Goal: Task Accomplishment & Management: Manage account settings

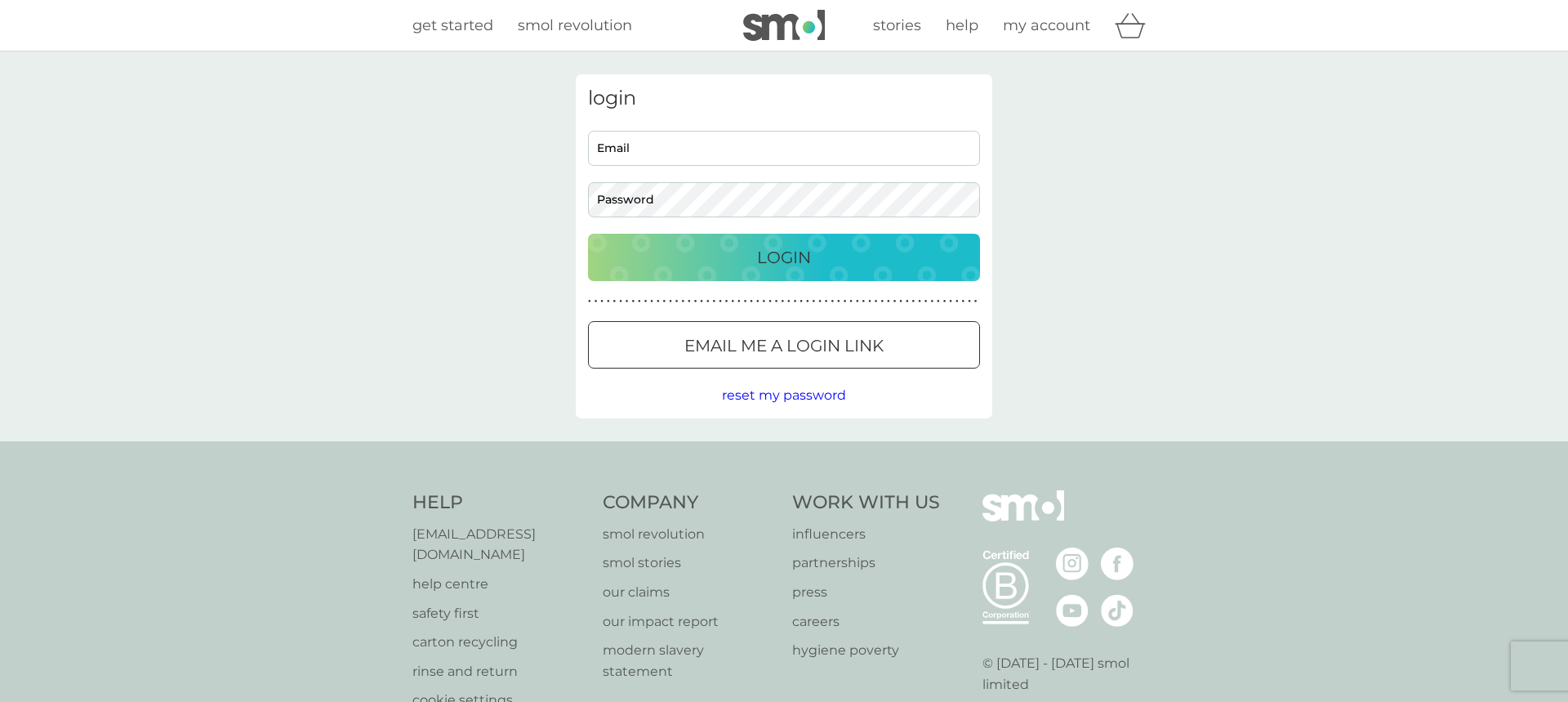
type input "[EMAIL_ADDRESS][DOMAIN_NAME]"
click at [790, 266] on p "Login" at bounding box center [784, 257] width 54 height 26
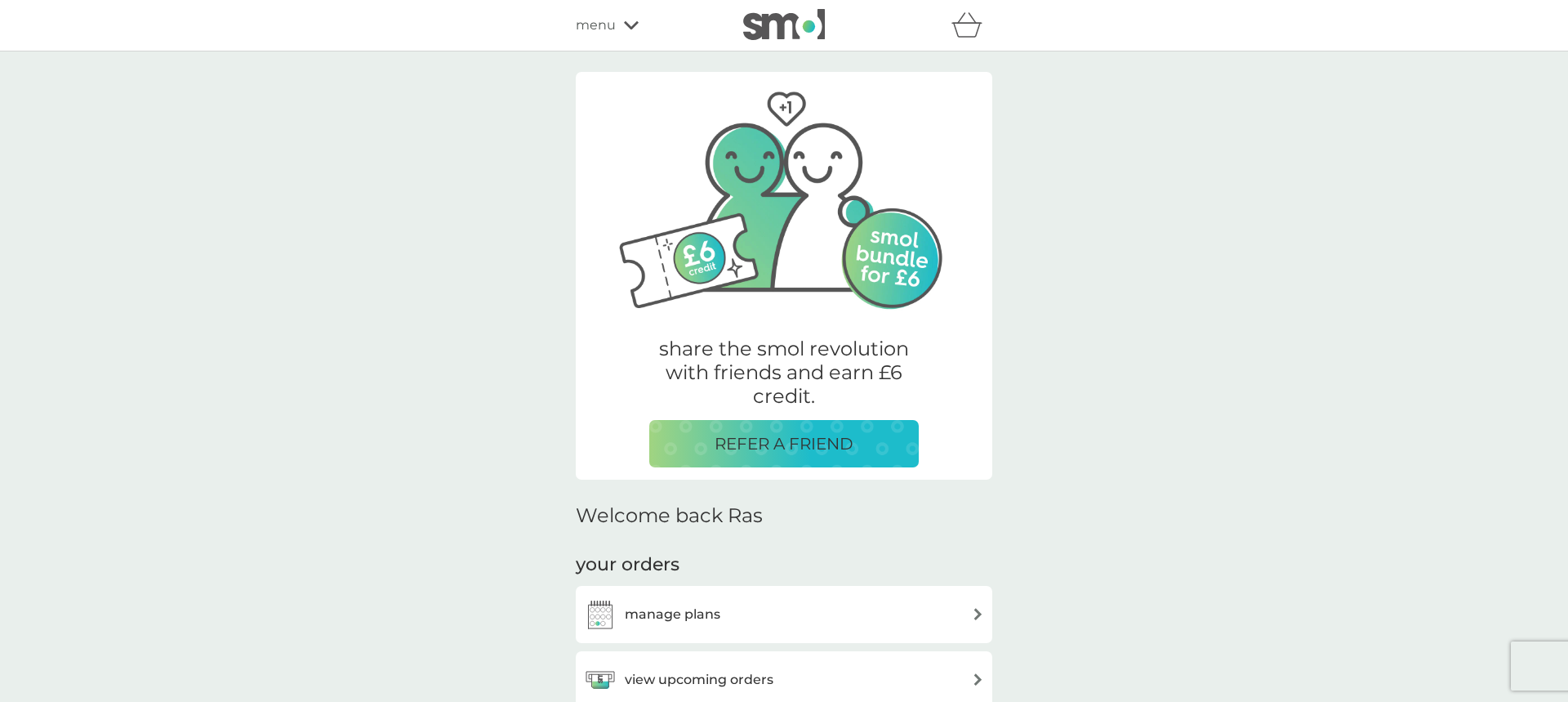
click at [800, 625] on div "manage plans" at bounding box center [784, 614] width 400 height 33
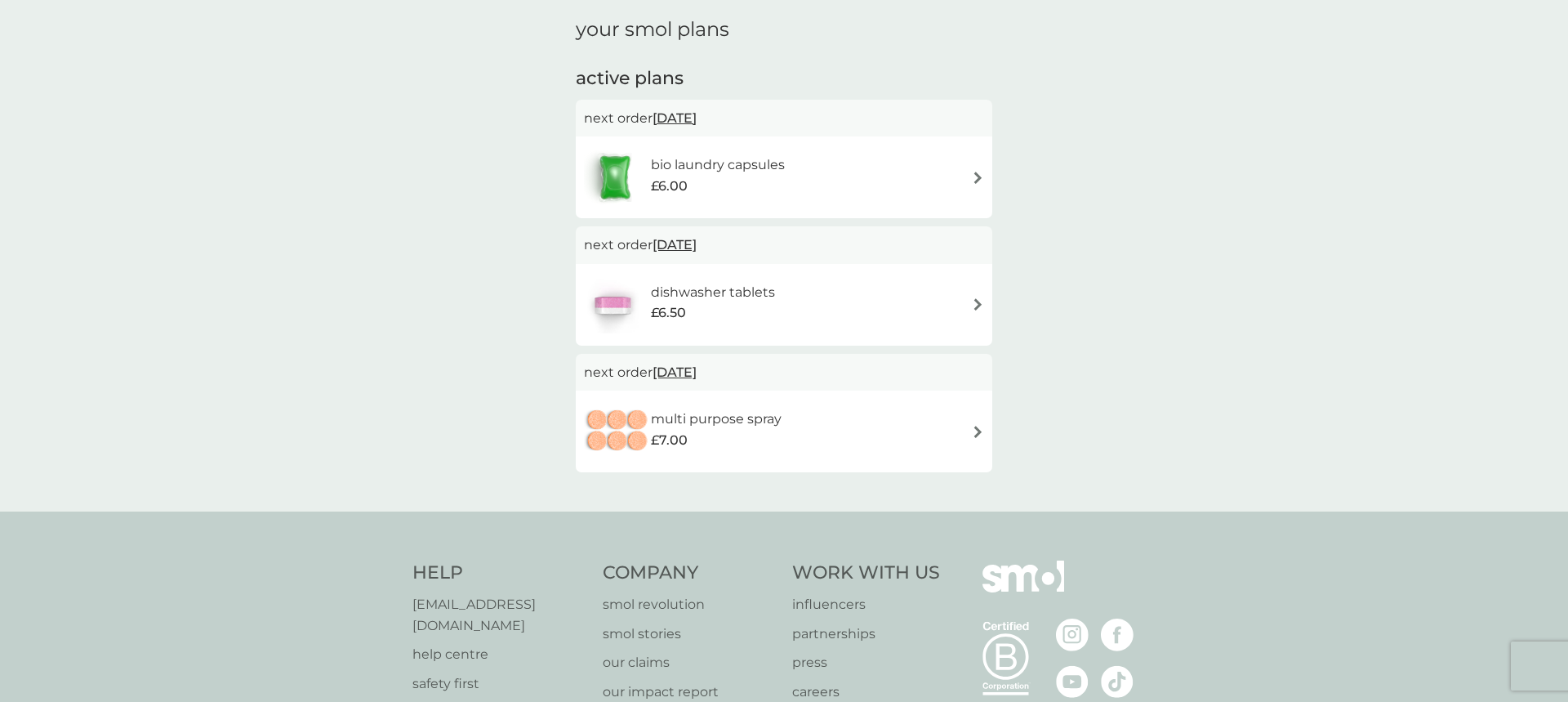
scroll to position [57, 0]
click at [983, 171] on img at bounding box center [978, 176] width 13 height 13
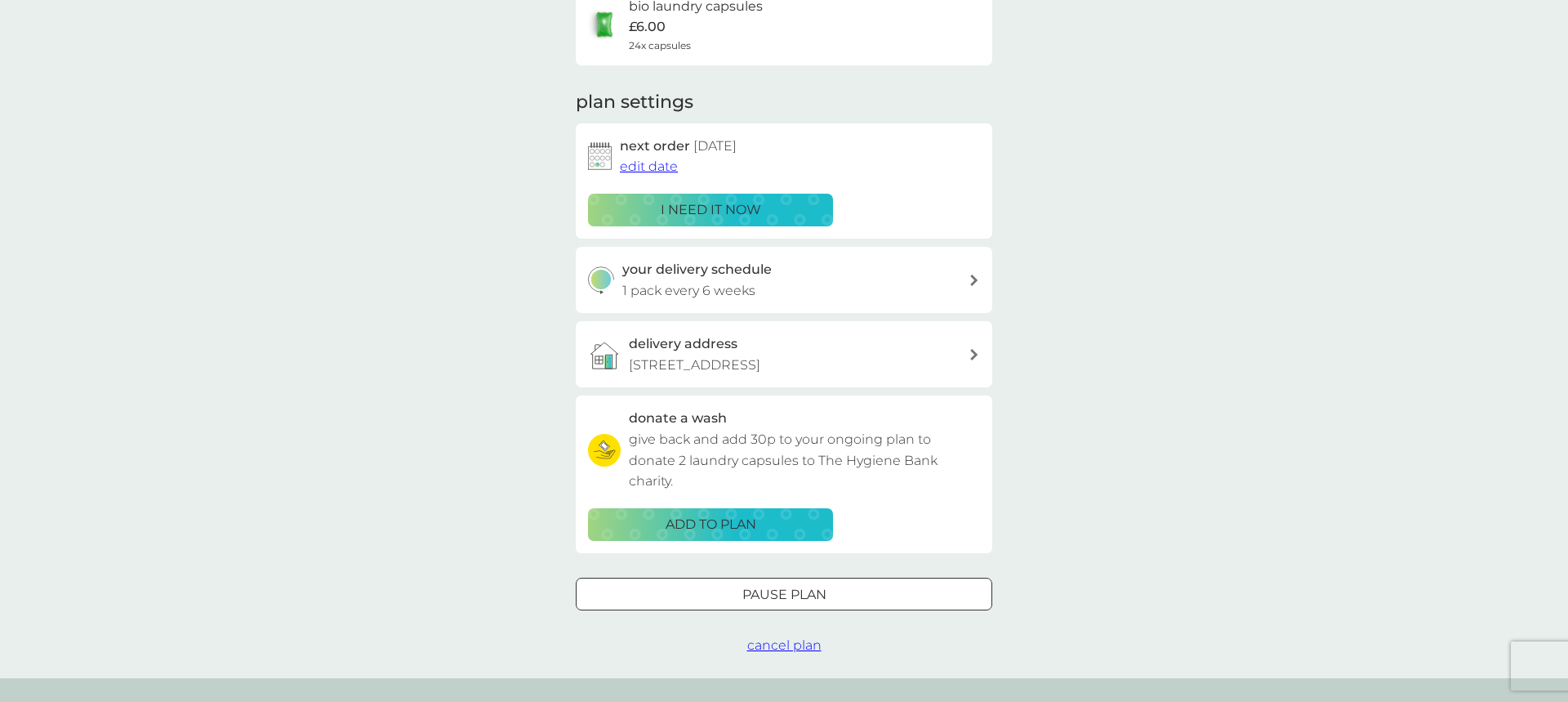
scroll to position [155, 0]
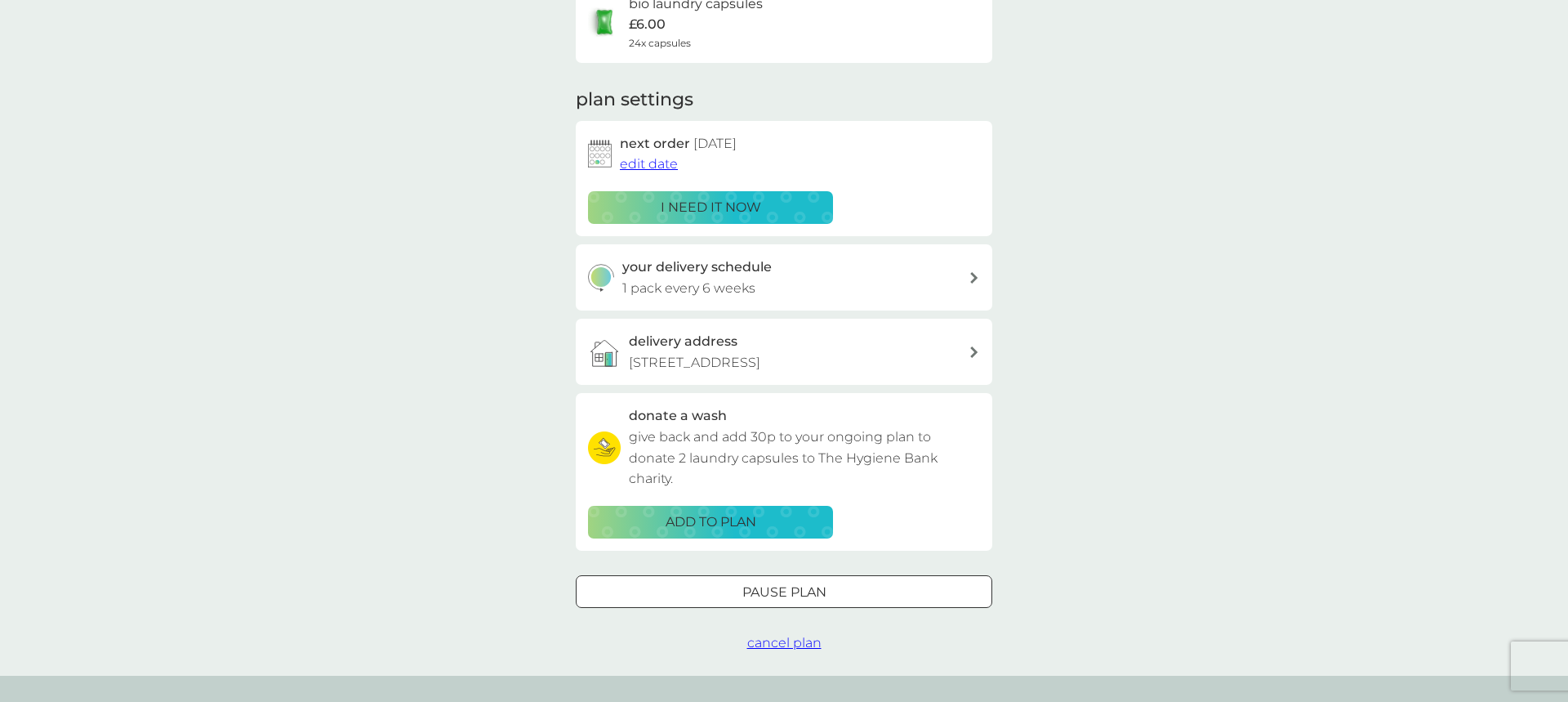
click at [816, 582] on p "Pause plan" at bounding box center [784, 592] width 84 height 21
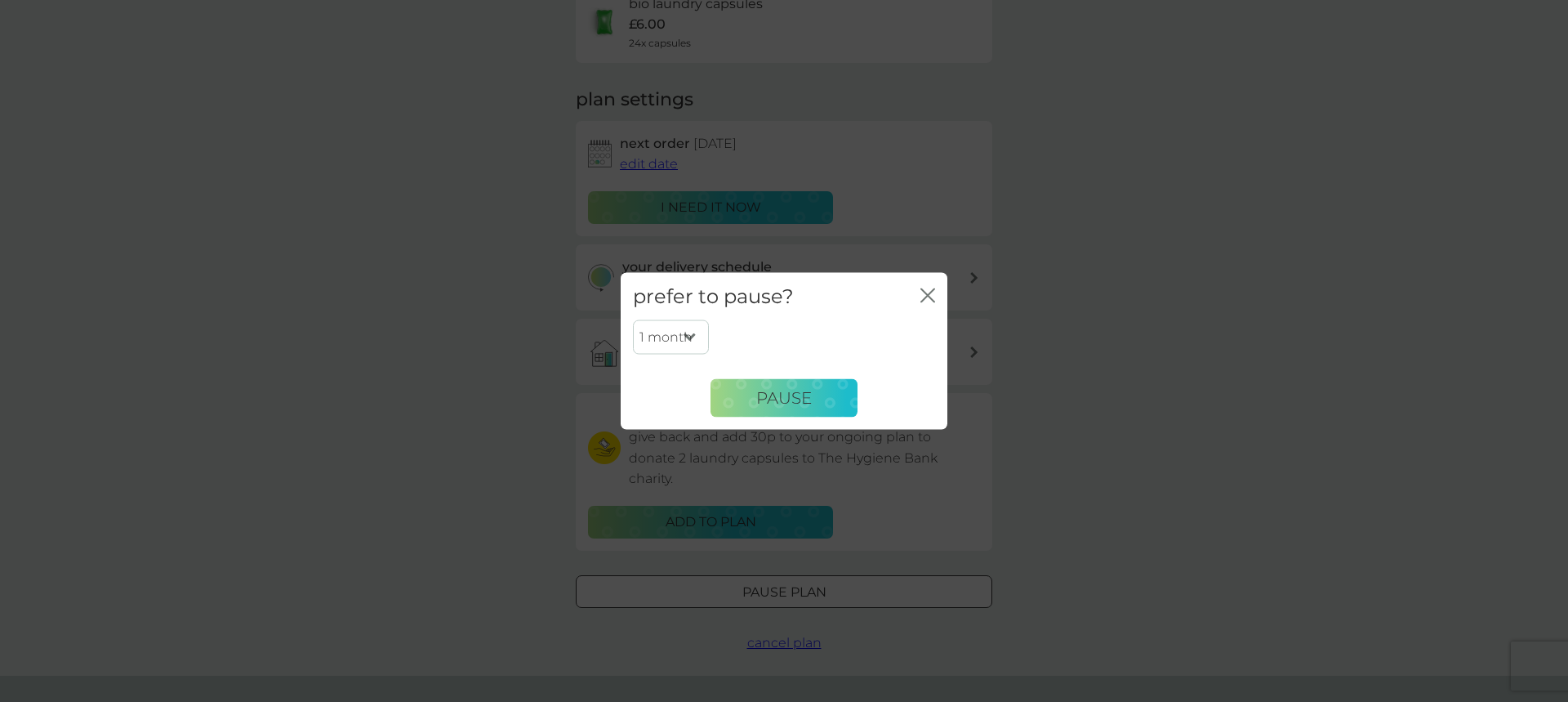
click at [693, 324] on select "1 month 2 months 3 months 4 months 5 months 6 months" at bounding box center [671, 337] width 76 height 34
click at [935, 288] on icon "close" at bounding box center [928, 295] width 15 height 15
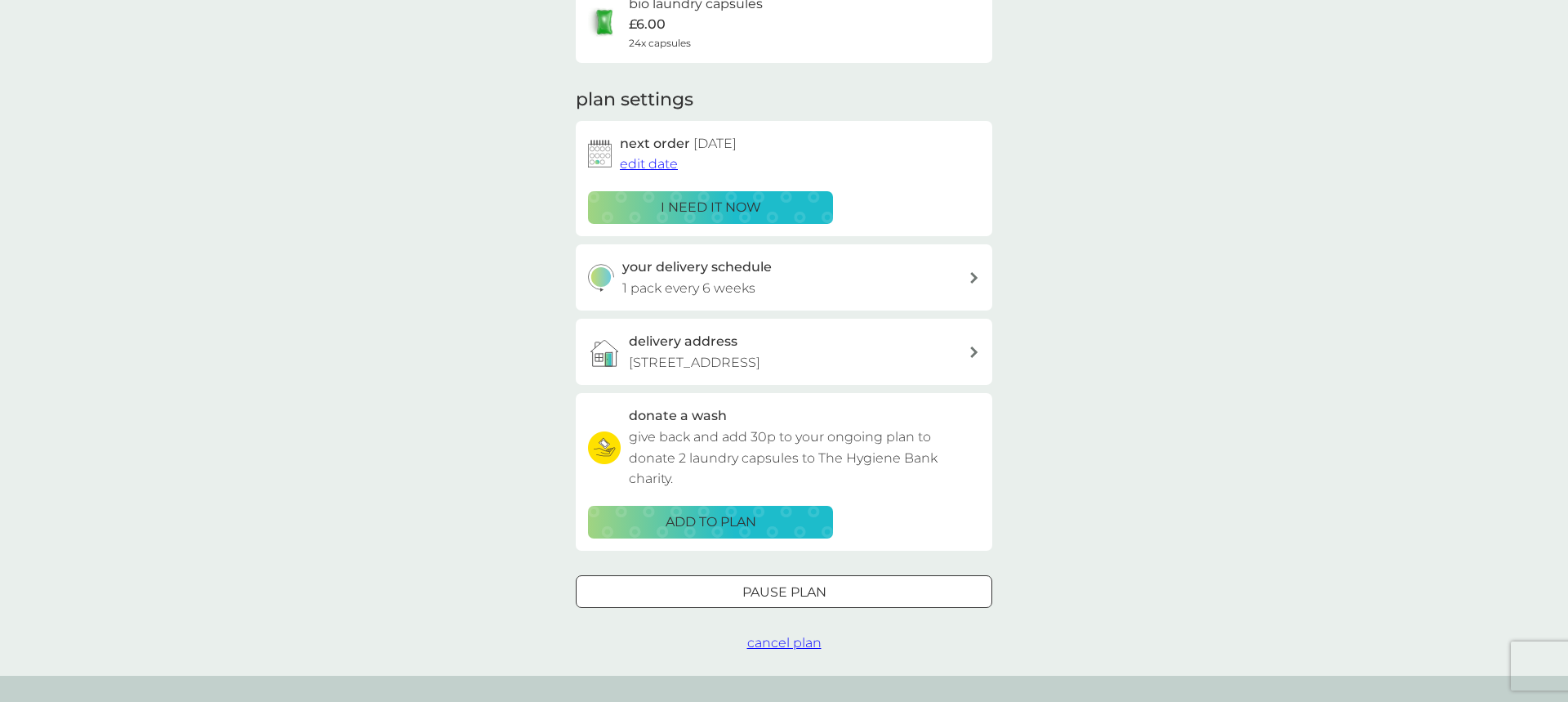
click at [795, 643] on span "cancel plan" at bounding box center [784, 643] width 74 height 16
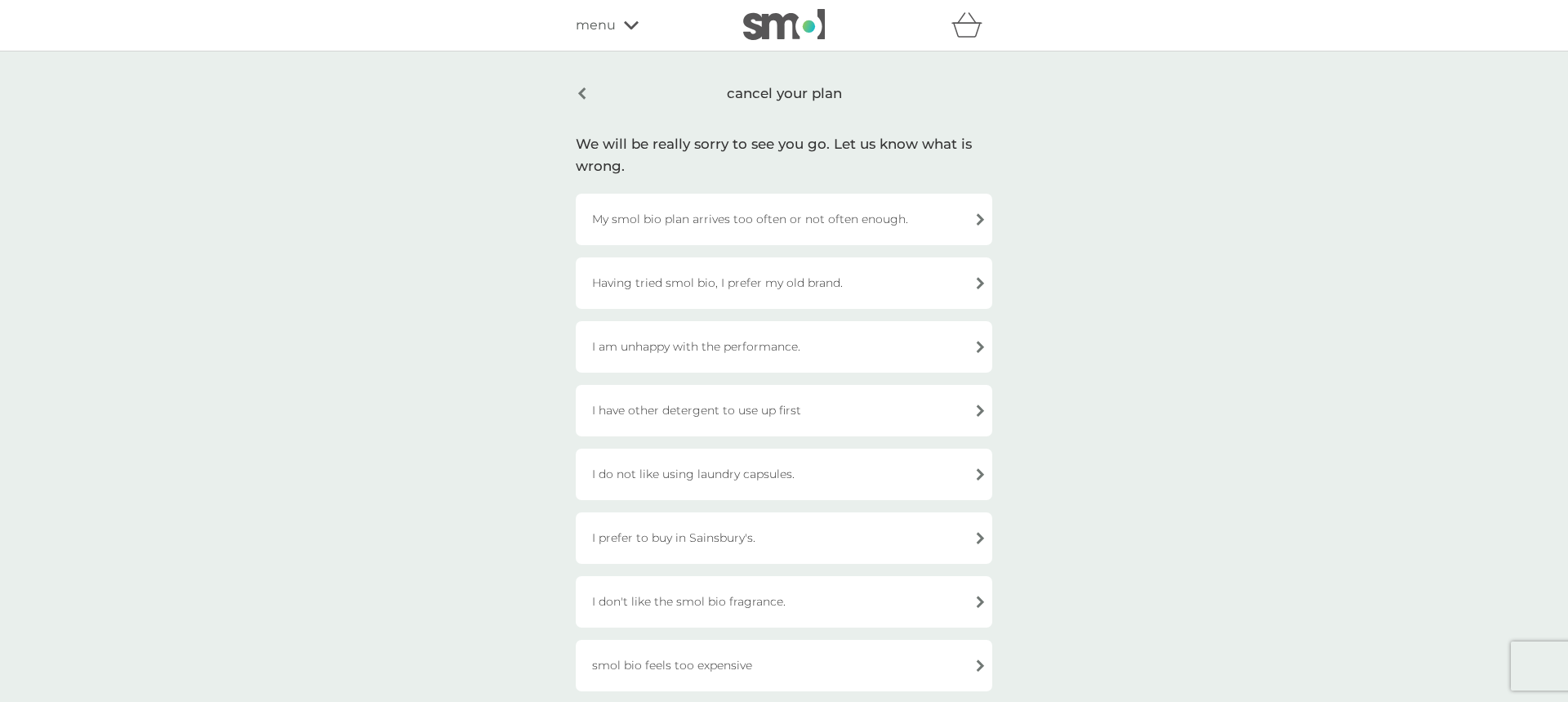
click at [753, 280] on div "Having tried smol bio, I prefer my old brand." at bounding box center [784, 283] width 417 height 52
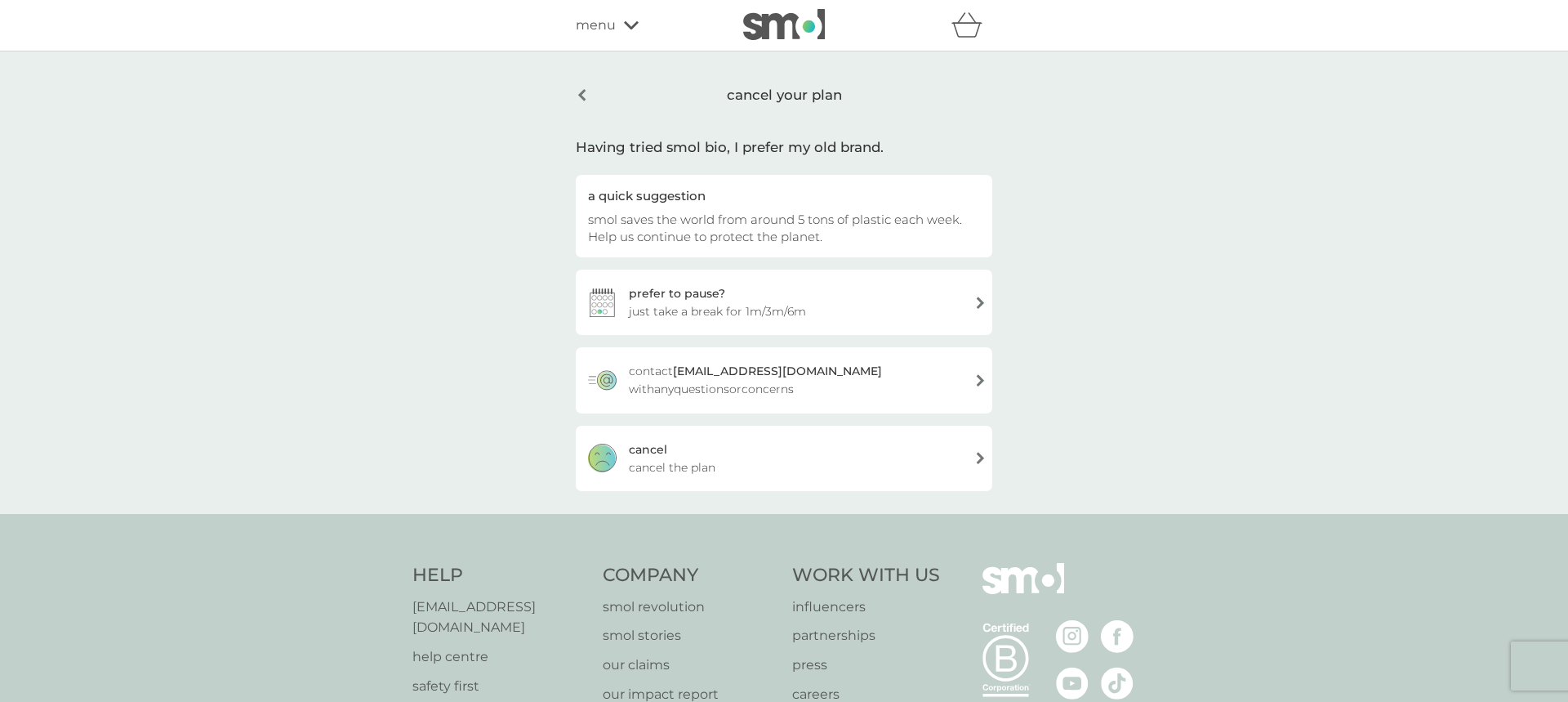
click at [714, 459] on span "cancel the plan" at bounding box center [672, 468] width 87 height 18
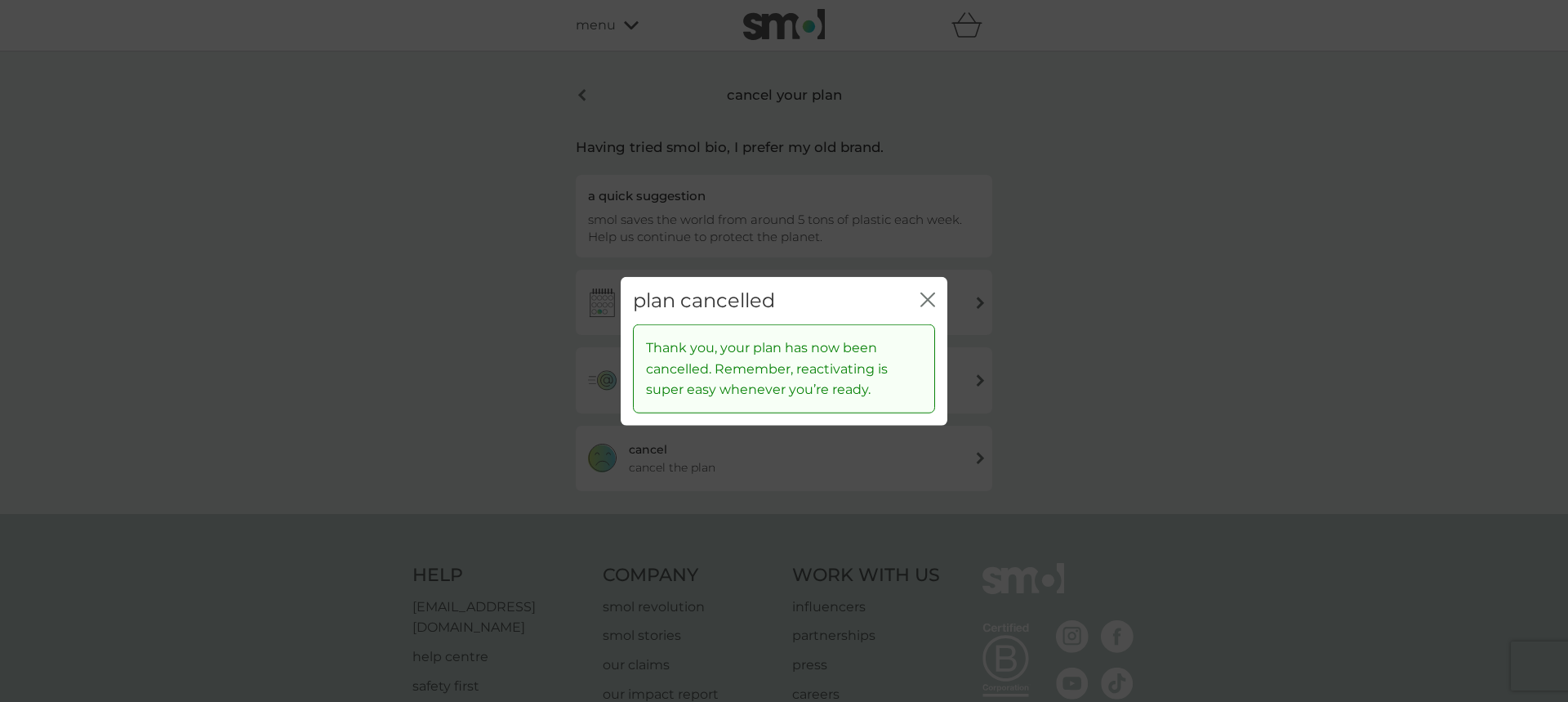
click at [930, 292] on icon "close" at bounding box center [928, 299] width 15 height 15
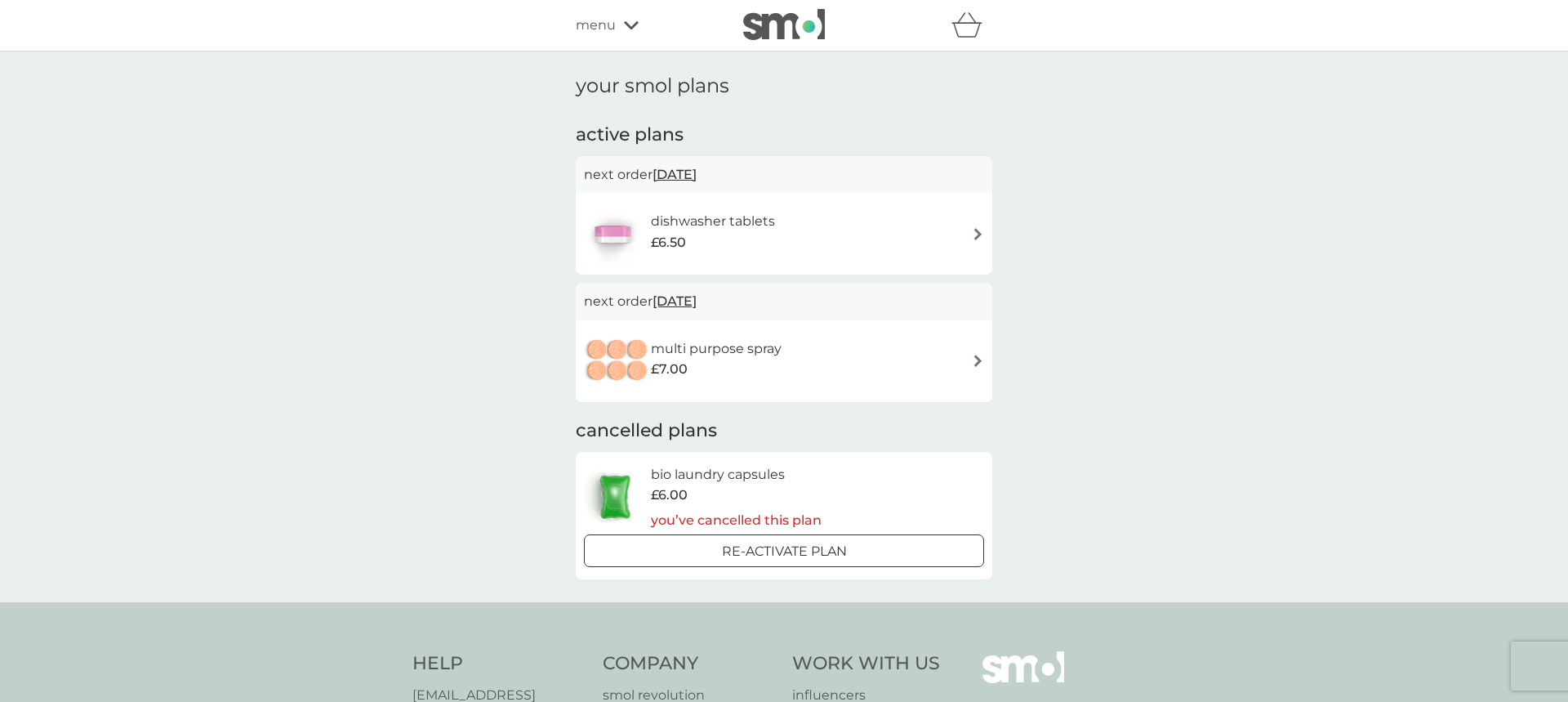
click at [696, 221] on h6 "dishwasher tablets" at bounding box center [713, 221] width 124 height 21
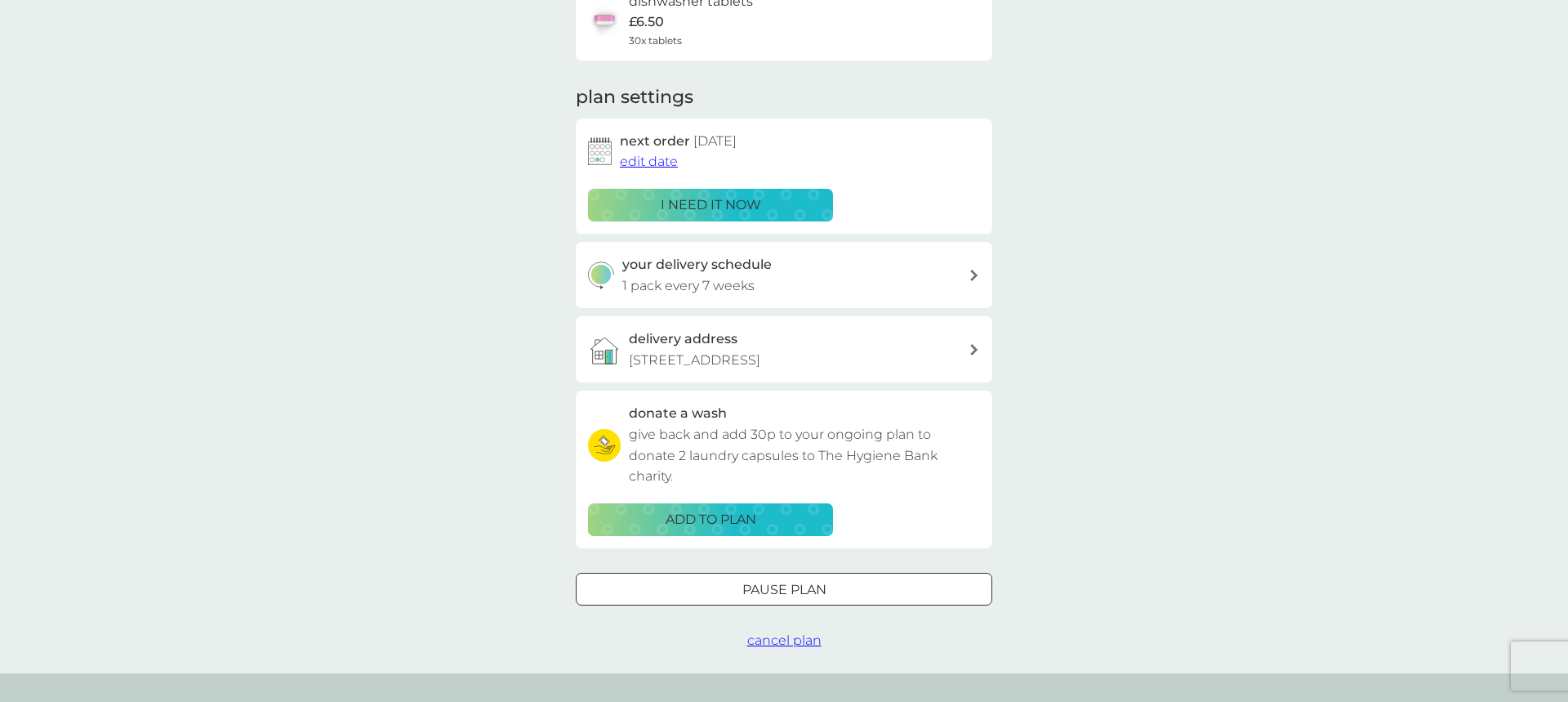
scroll to position [157, 0]
click at [766, 642] on span "cancel plan" at bounding box center [784, 641] width 74 height 16
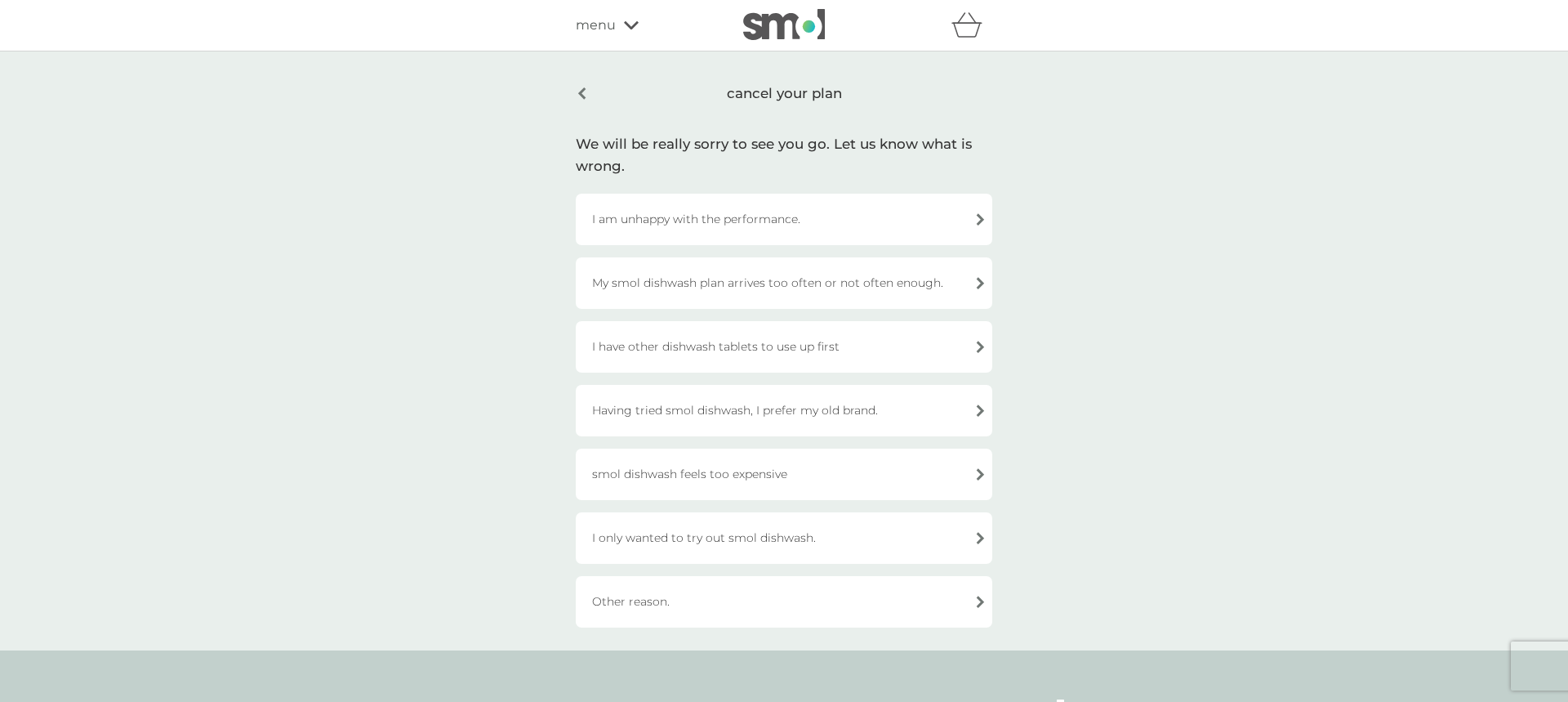
click at [763, 290] on div "My smol dishwash plan arrives too often or not often enough." at bounding box center [784, 283] width 417 height 52
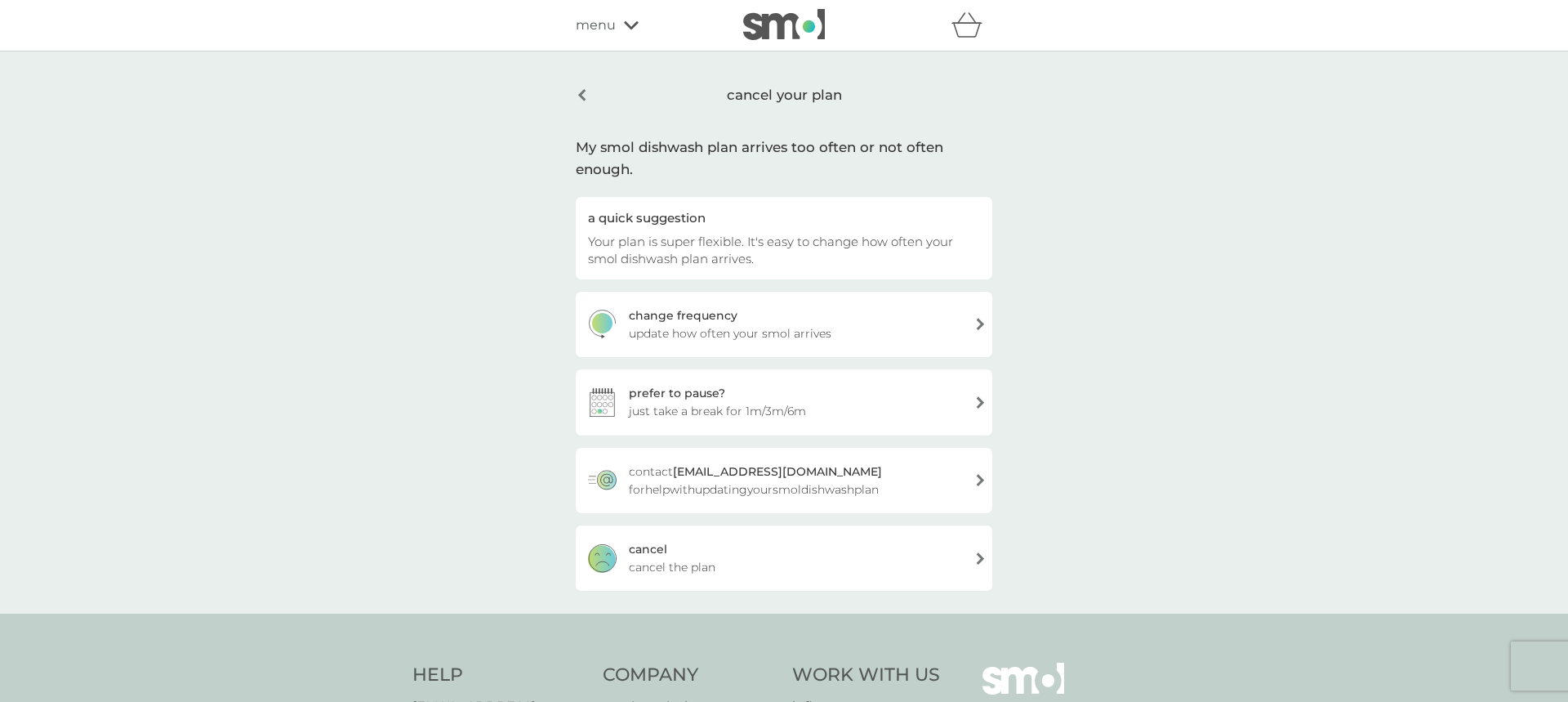
click at [722, 580] on div "[PERSON_NAME] the plan" at bounding box center [784, 558] width 417 height 65
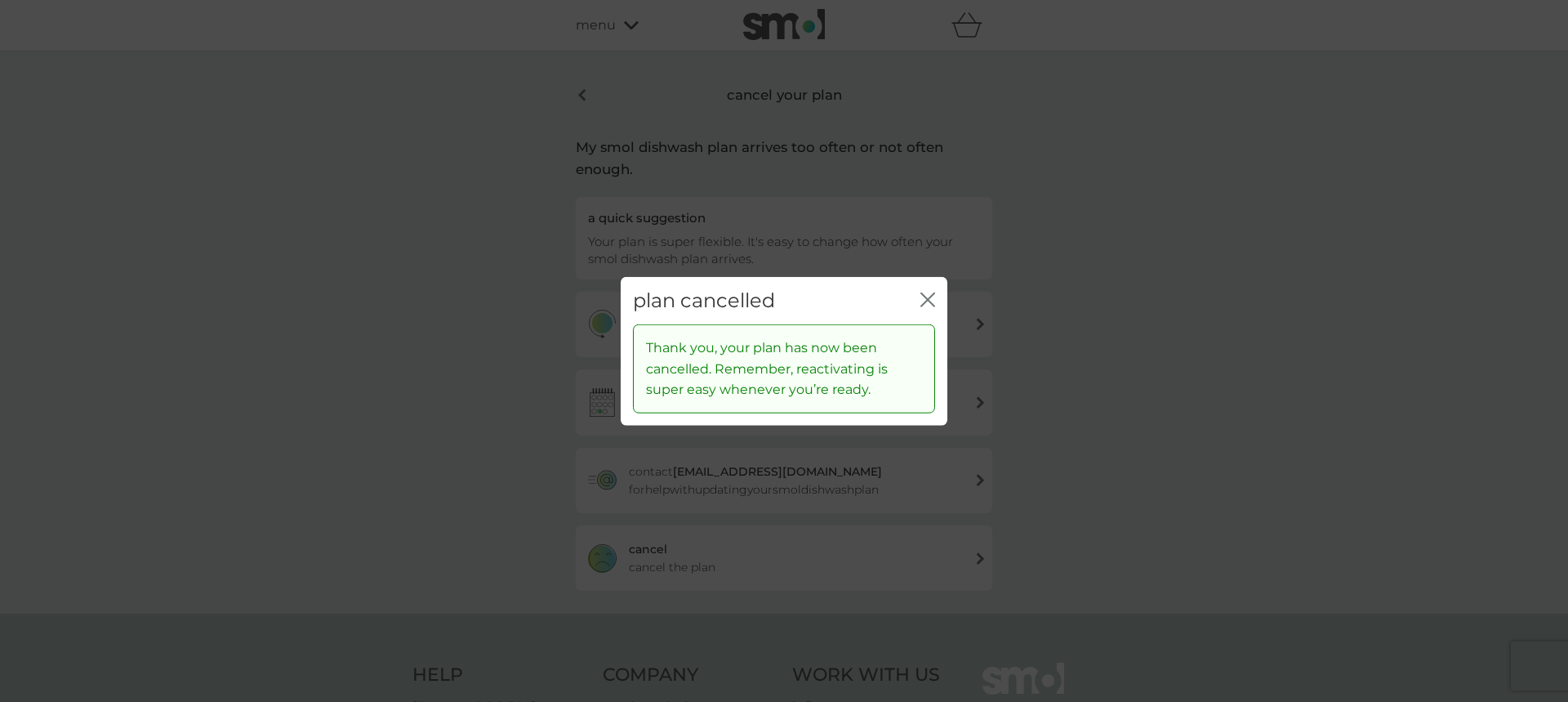
click at [931, 297] on icon "close" at bounding box center [928, 299] width 15 height 15
